Goal: Transaction & Acquisition: Subscribe to service/newsletter

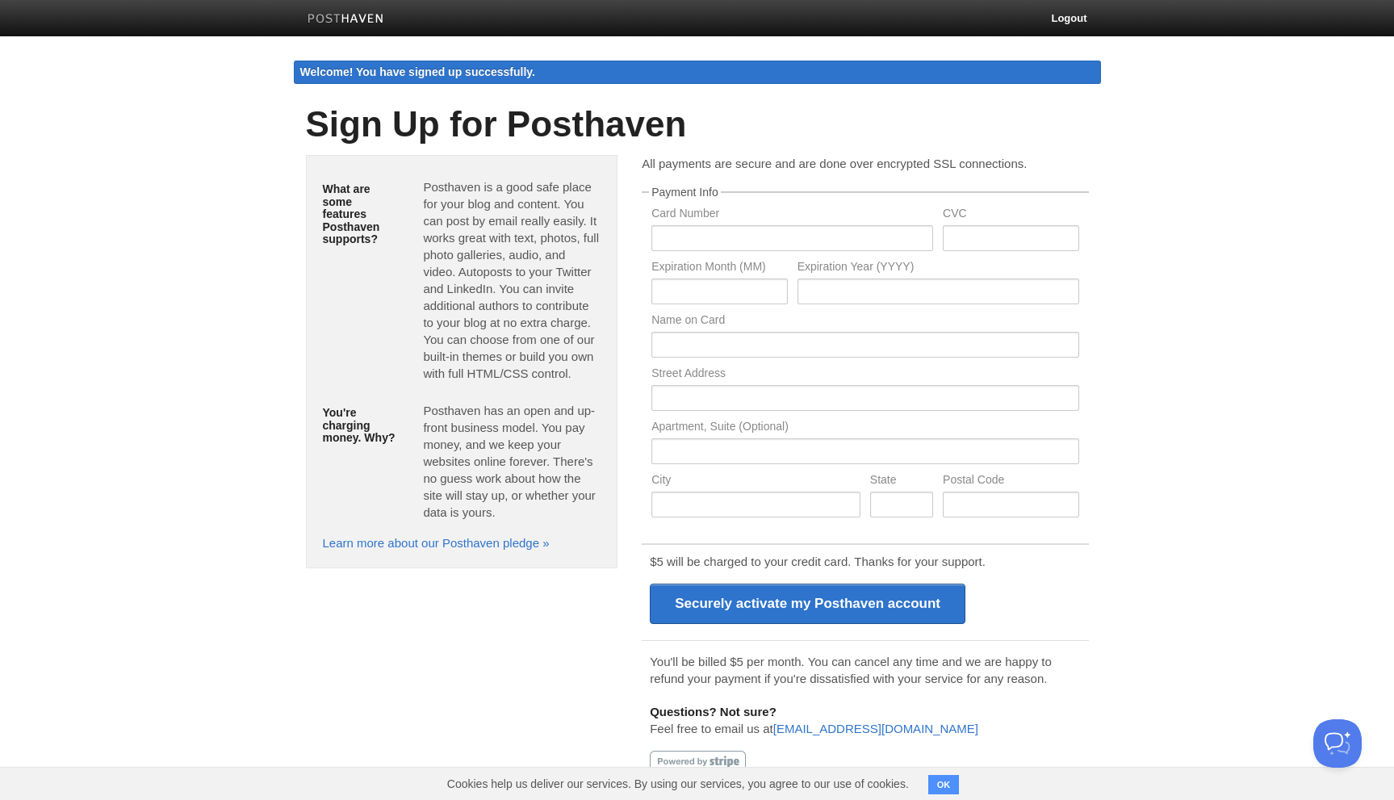
click at [359, 19] on img at bounding box center [345, 20] width 77 height 12
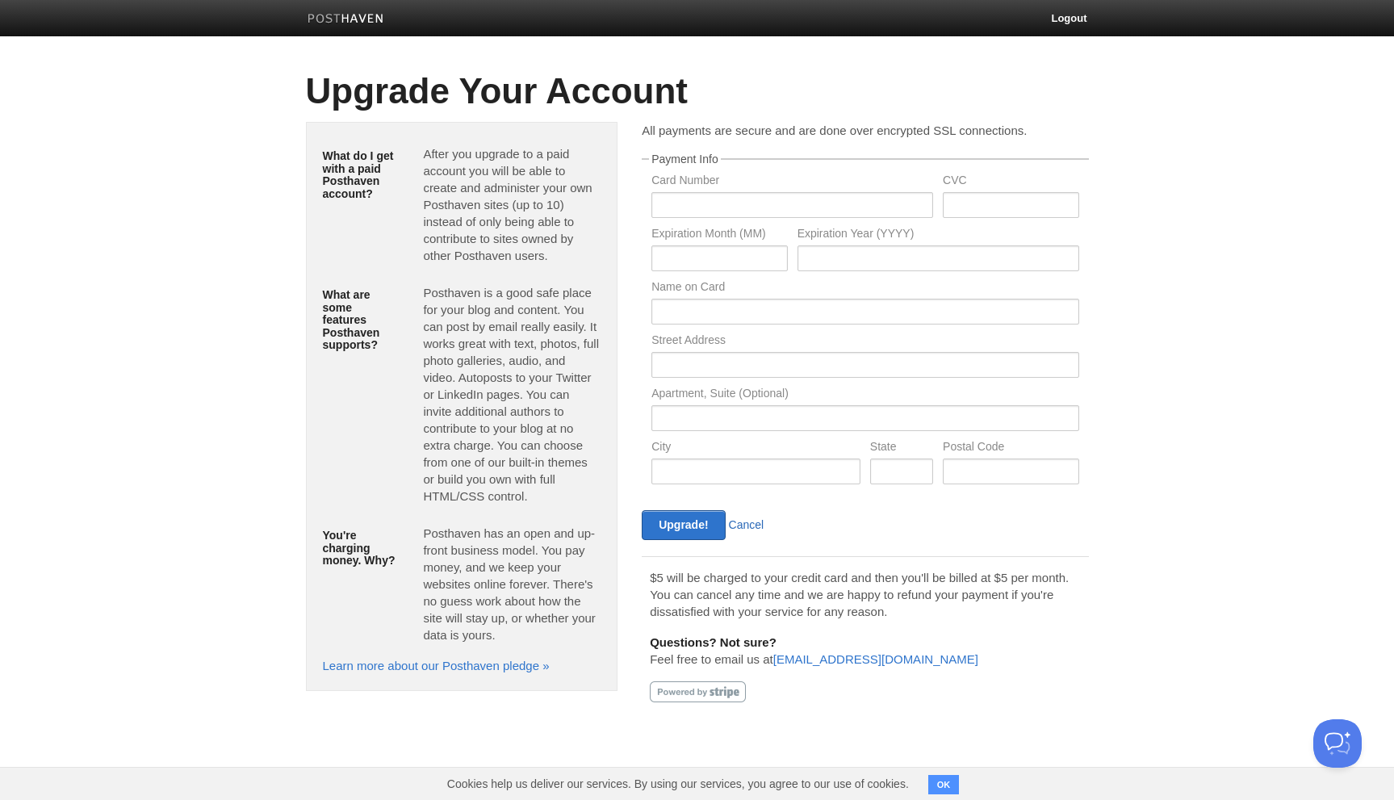
click at [747, 523] on link "Cancel" at bounding box center [747, 524] width 36 height 13
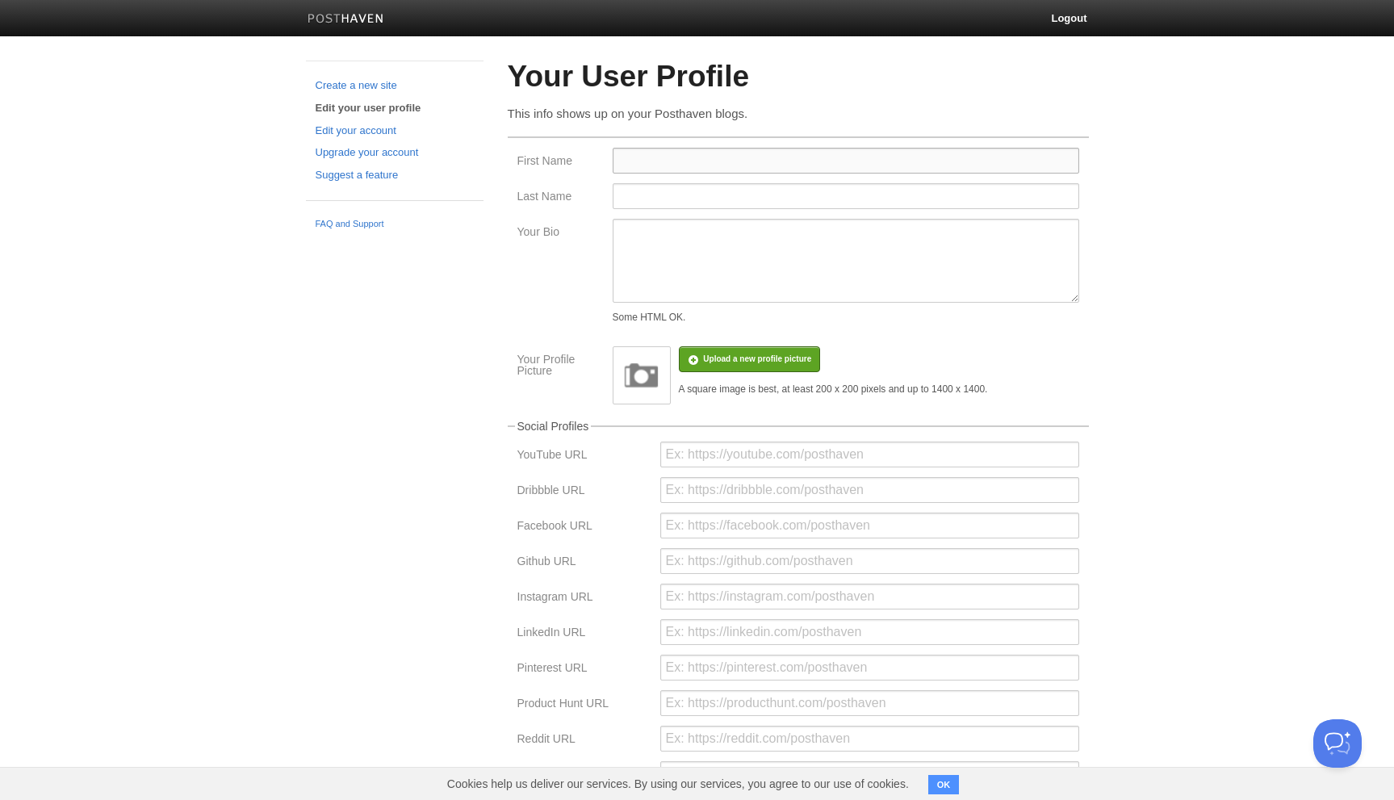
click at [642, 161] on input "First Name" at bounding box center [846, 161] width 466 height 26
type input "Gaurav"
type input "Mishra"
click at [528, 258] on div "Your Bio Some HTML OK." at bounding box center [797, 274] width 571 height 111
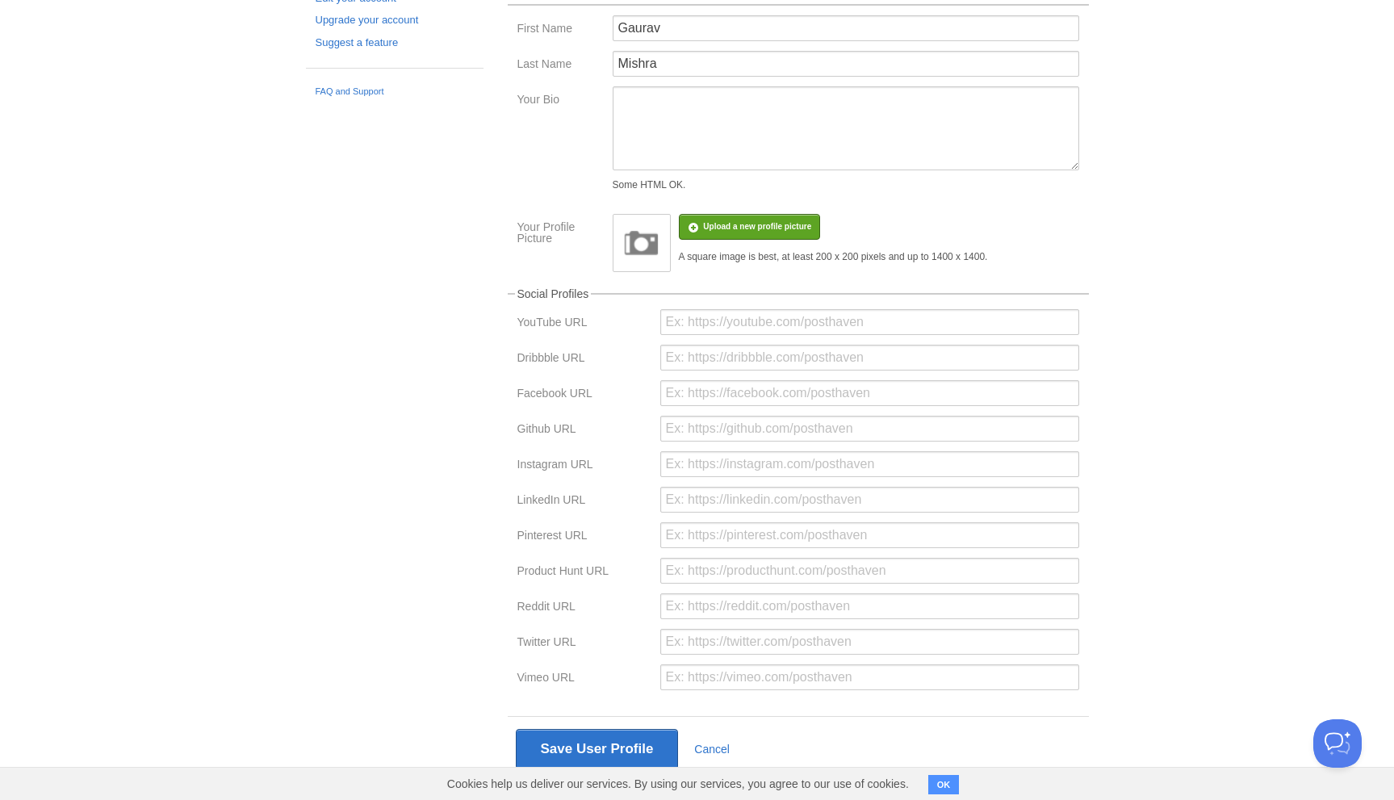
scroll to position [167, 0]
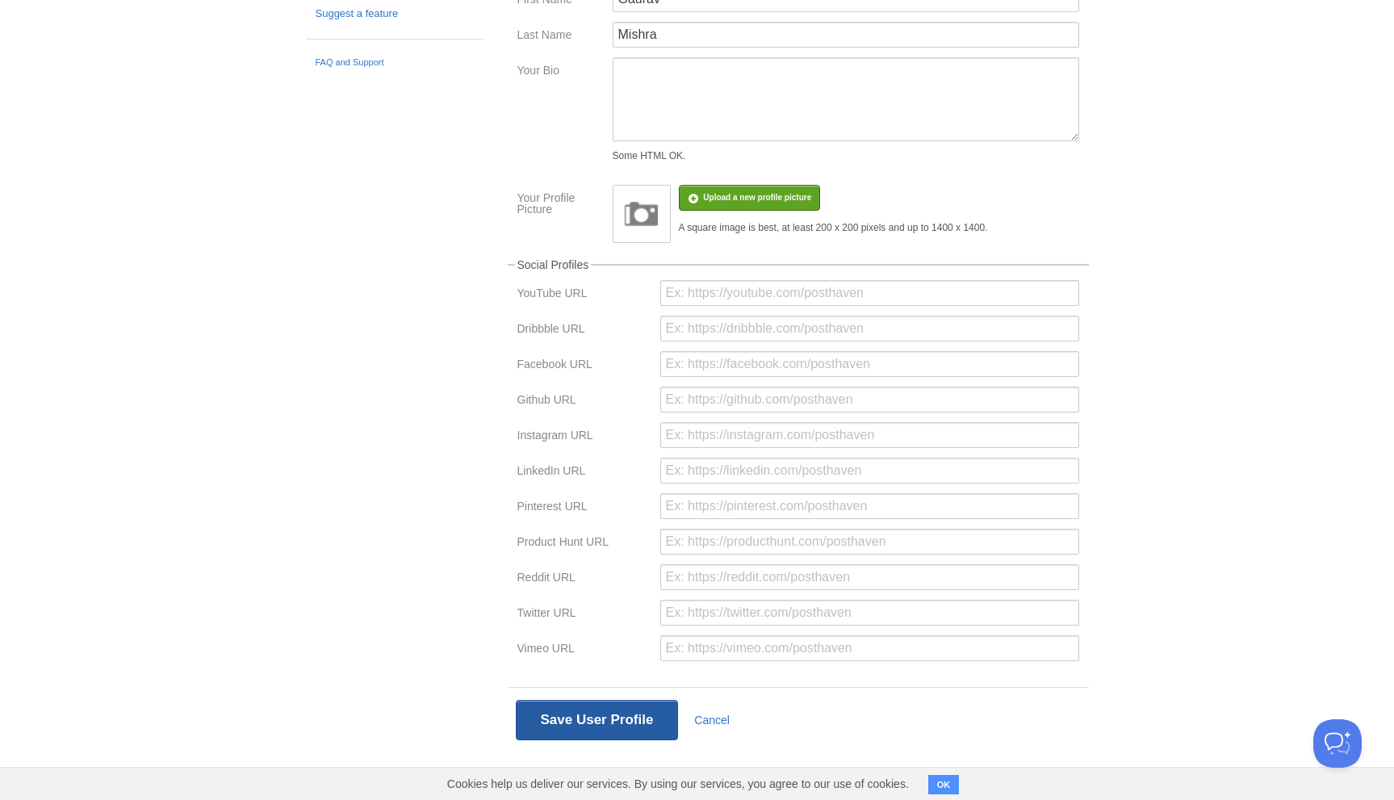
click at [573, 717] on button "Save User Profile" at bounding box center [597, 720] width 163 height 40
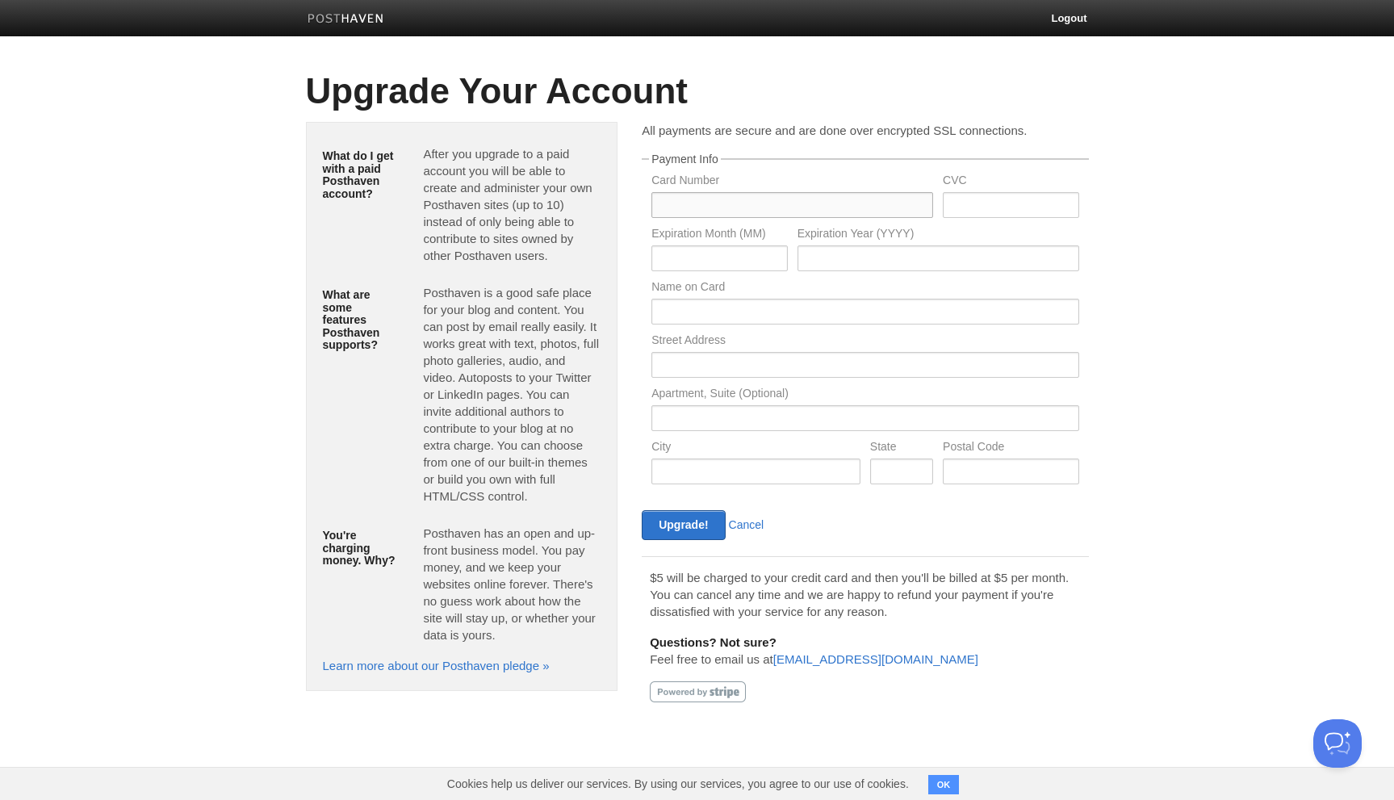
click at [717, 199] on input "text" at bounding box center [792, 205] width 282 height 26
type input "371304264162006"
type input "04"
type input "2026"
type input "Gaurav Mishra"
